Goal: Information Seeking & Learning: Learn about a topic

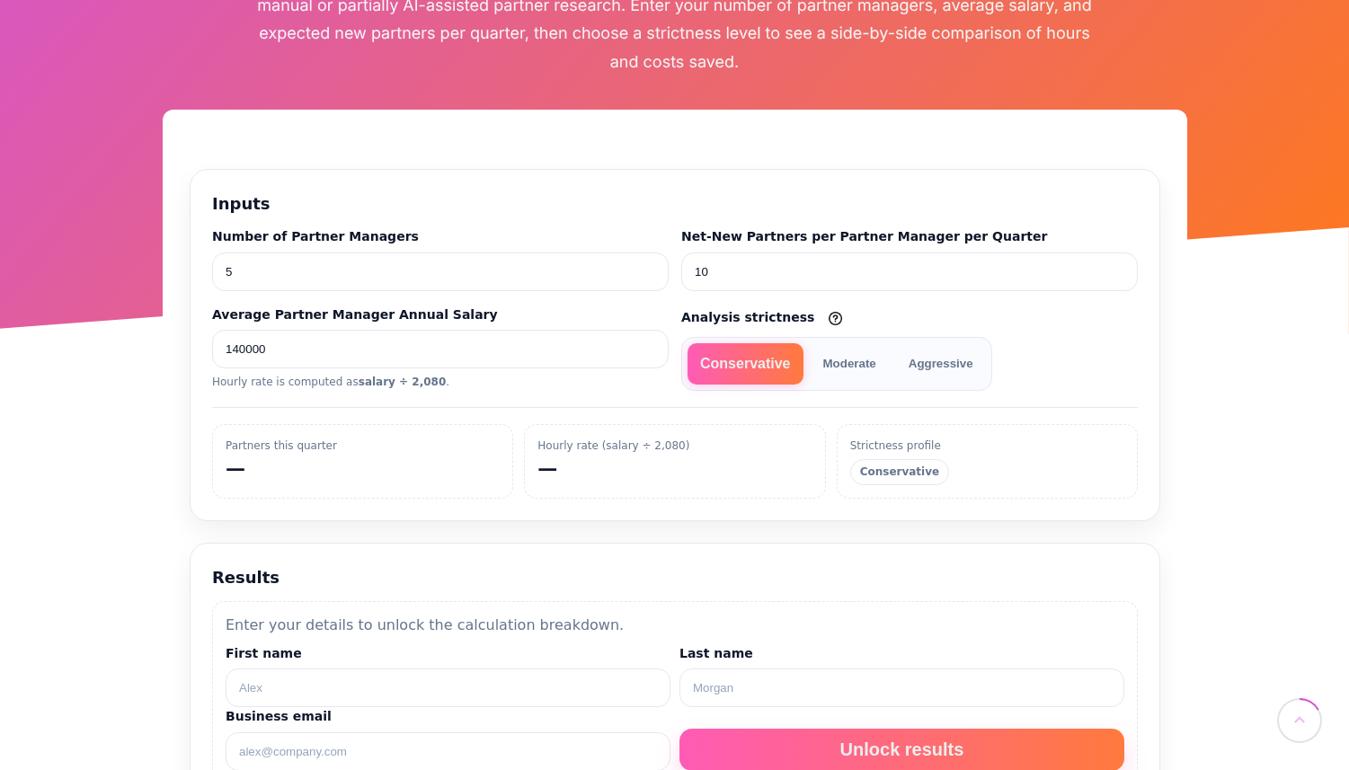
scroll to position [305, 0]
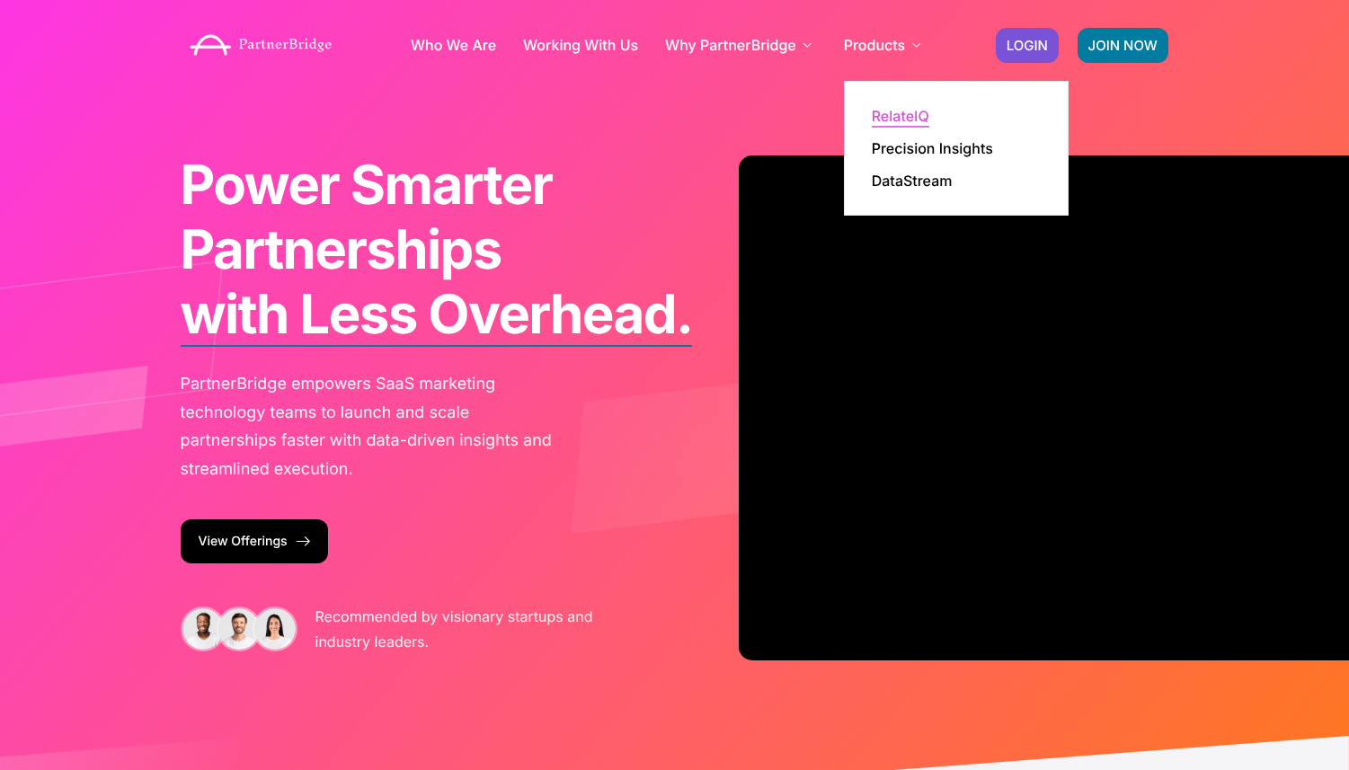
click at [898, 109] on link "RelateIQ" at bounding box center [901, 116] width 58 height 14
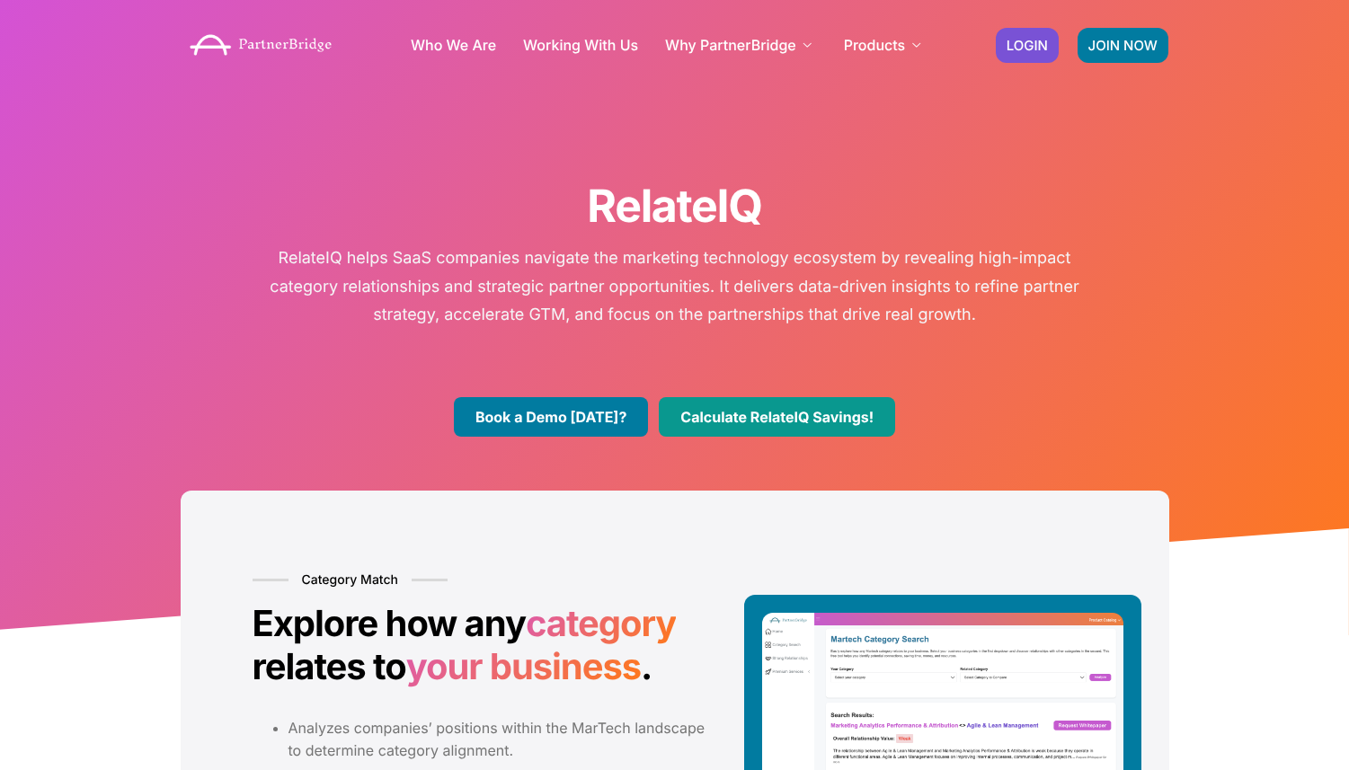
click at [817, 402] on link "Calculate RelateIQ Savings!" at bounding box center [777, 417] width 236 height 40
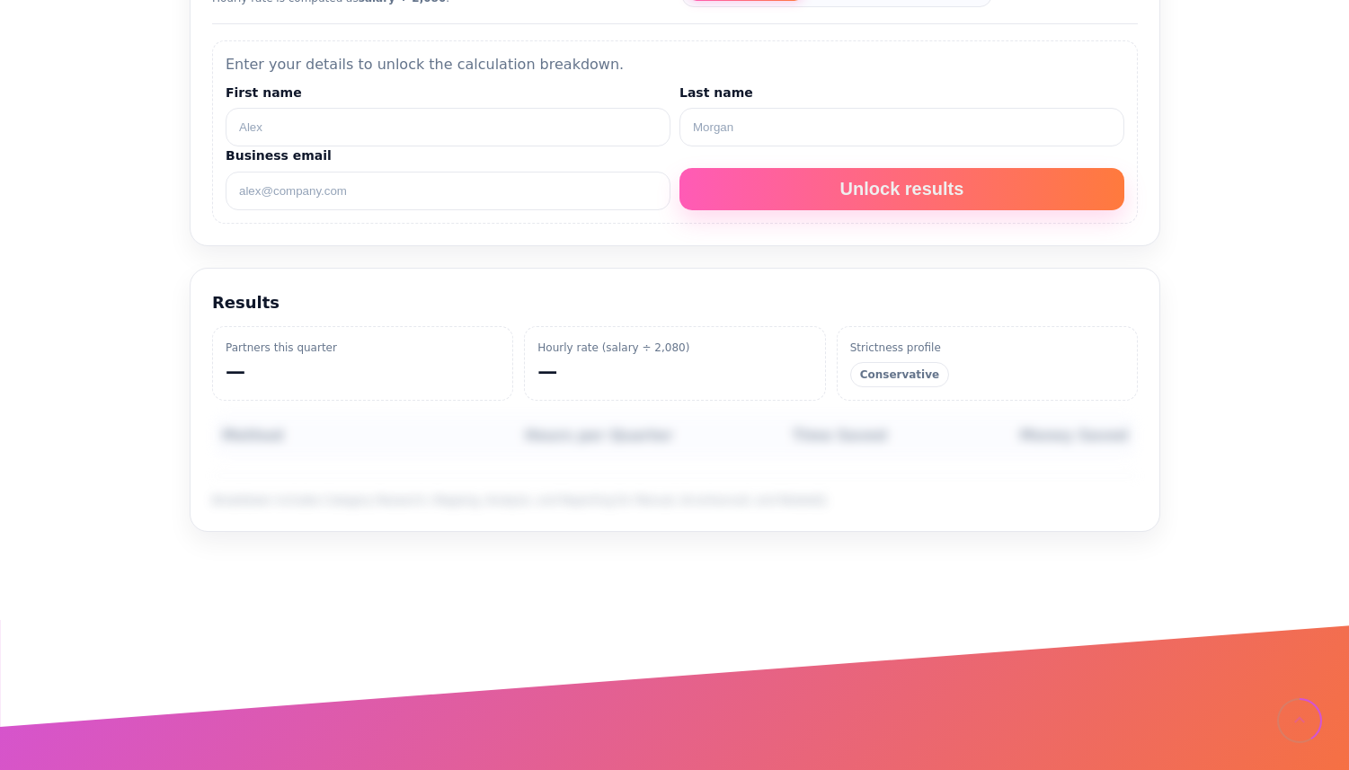
scroll to position [667, 0]
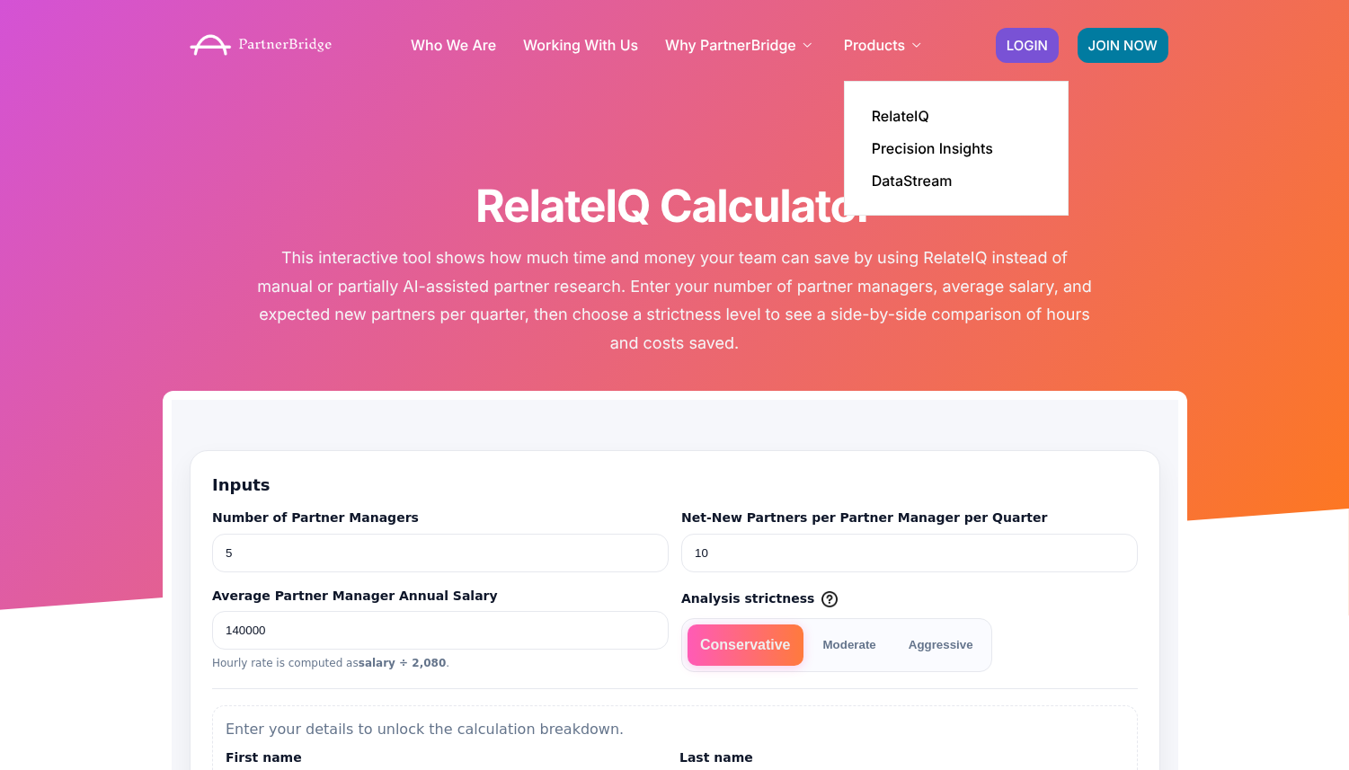
click at [892, 81] on li "Products RelateIQ Precision Insights DataStream" at bounding box center [885, 45] width 82 height 72
click at [892, 113] on link "RelateIQ" at bounding box center [901, 116] width 58 height 14
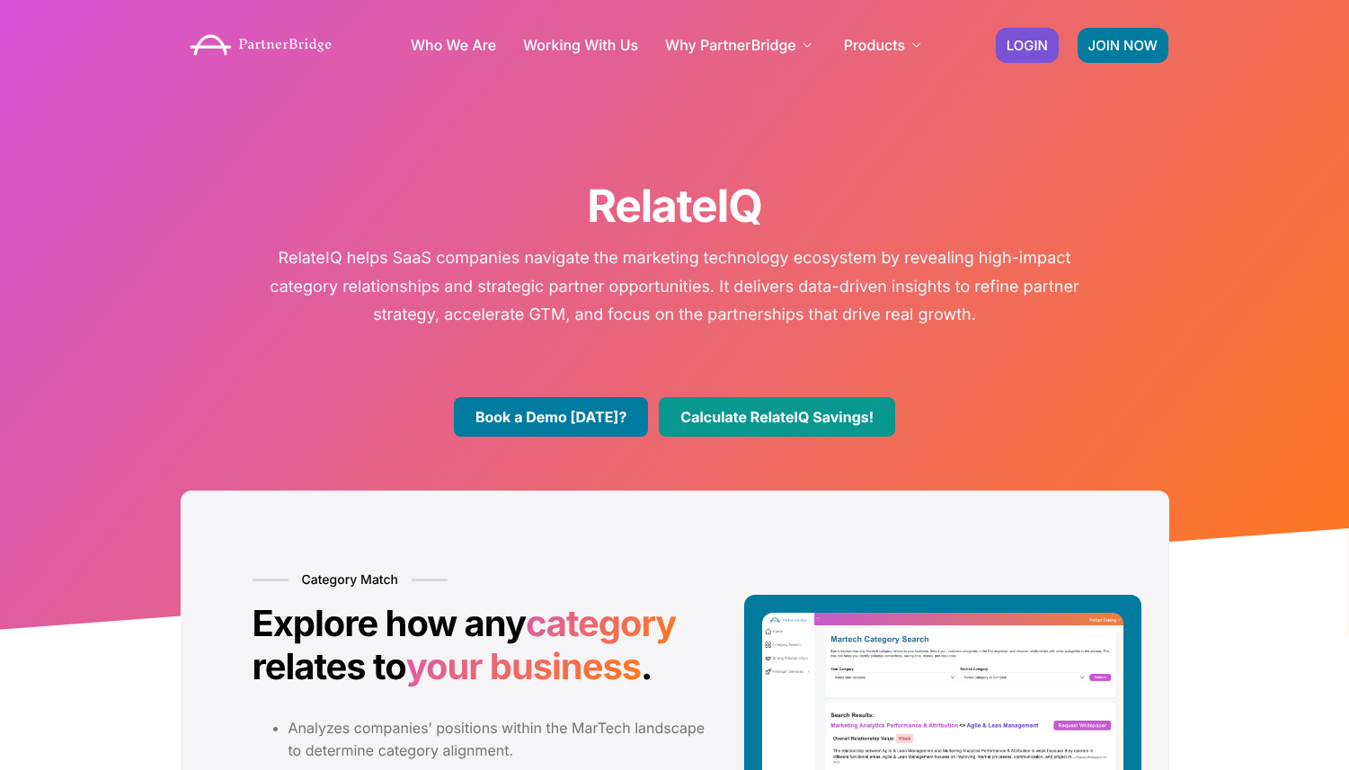
click at [836, 406] on link "Calculate RelateIQ Savings!" at bounding box center [777, 417] width 236 height 40
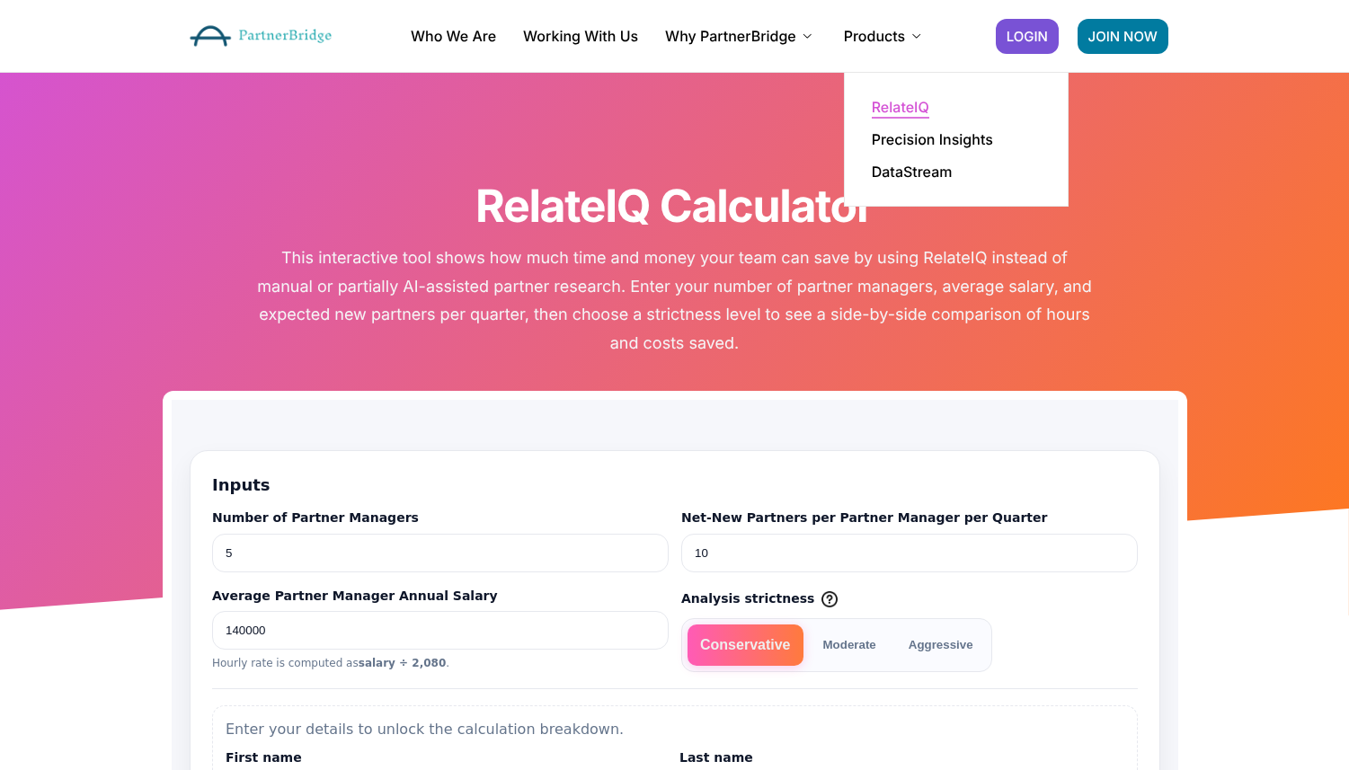
click at [896, 100] on link "RelateIQ" at bounding box center [901, 107] width 58 height 14
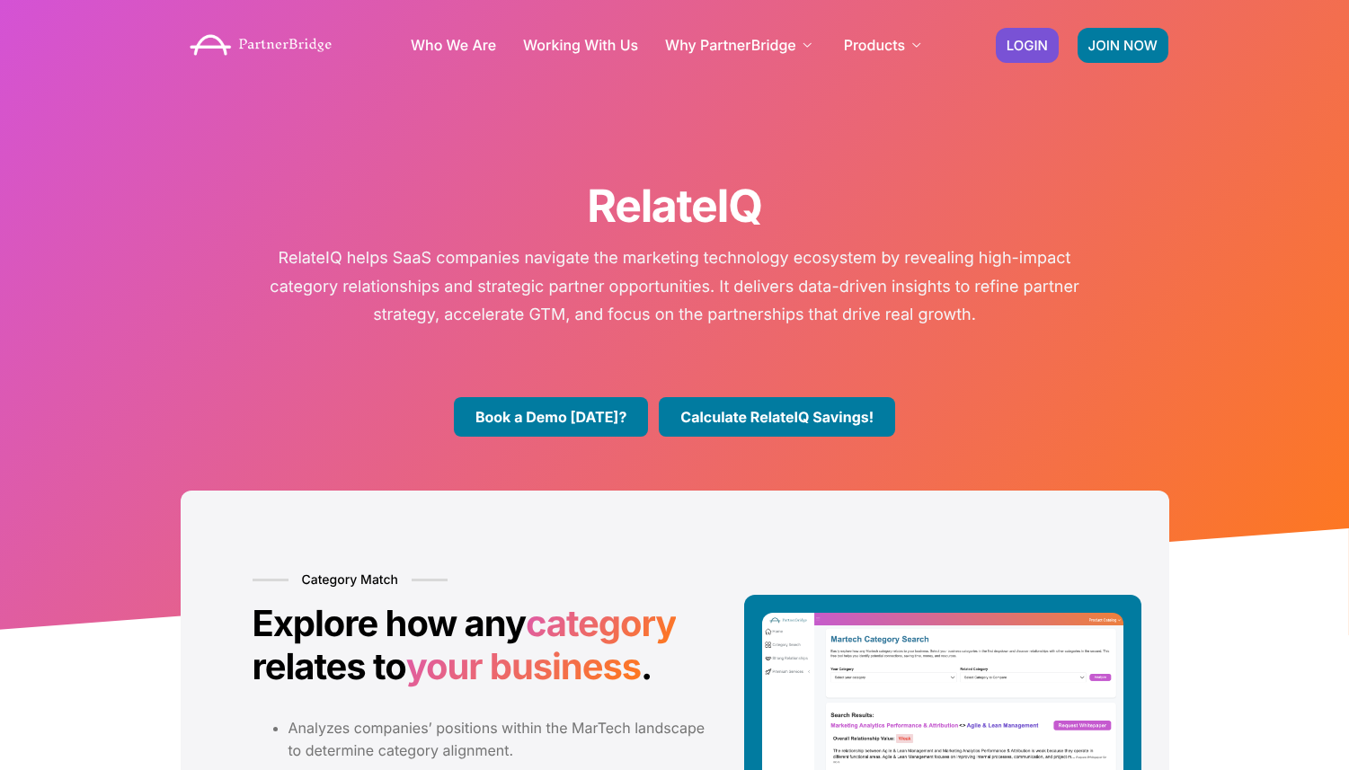
click at [261, 49] on img at bounding box center [261, 45] width 161 height 40
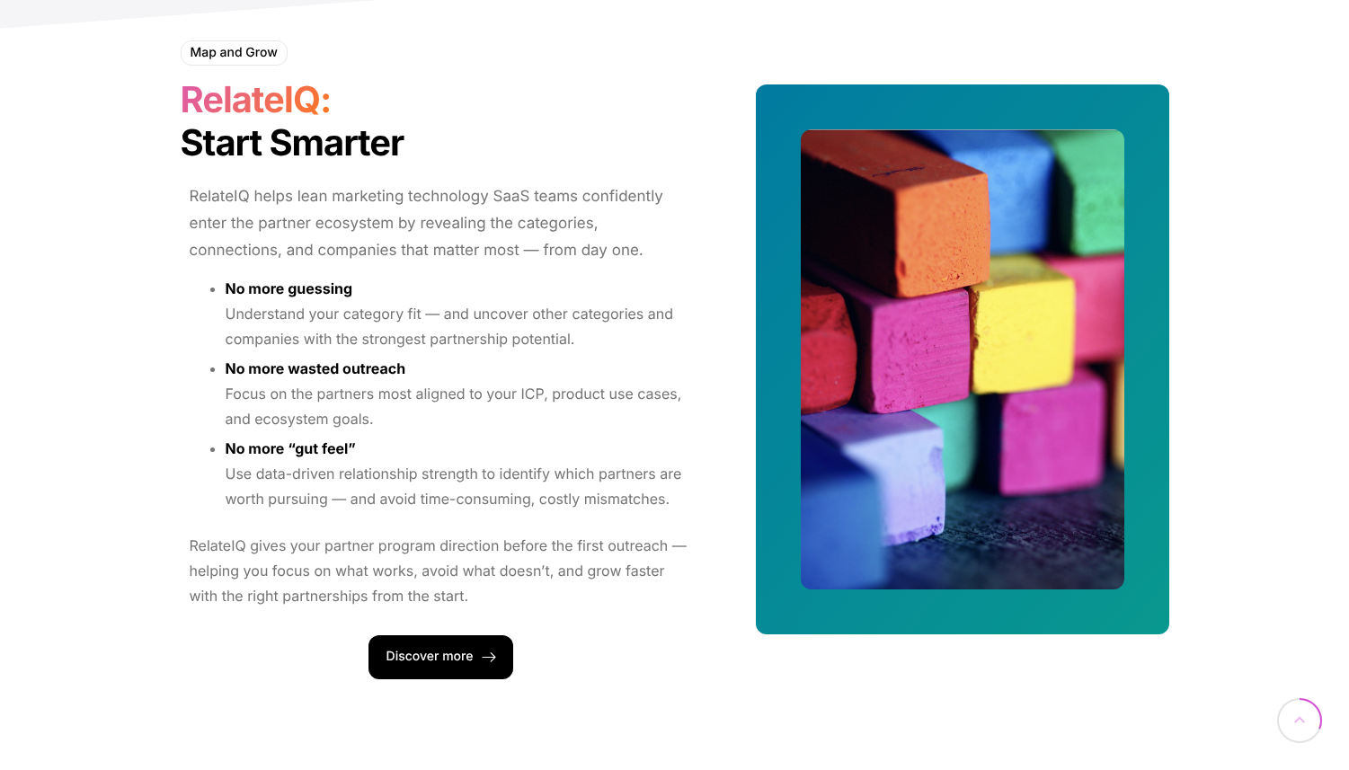
scroll to position [1553, 0]
